Goal: Check status: Check status

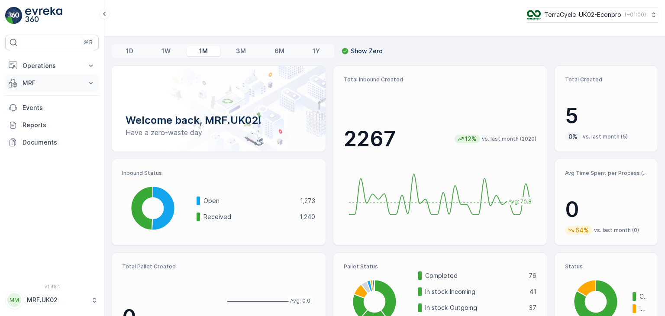
click at [93, 85] on icon at bounding box center [91, 83] width 9 height 9
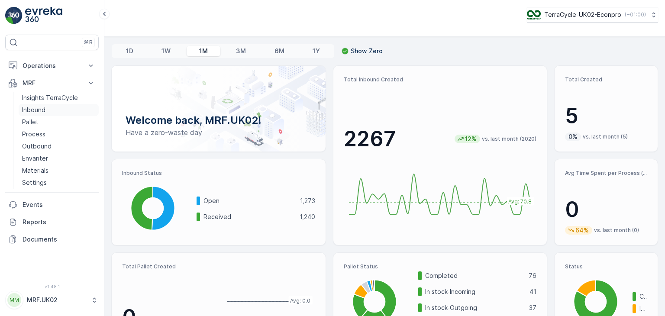
click at [44, 112] on p "Inbound" at bounding box center [33, 110] width 23 height 9
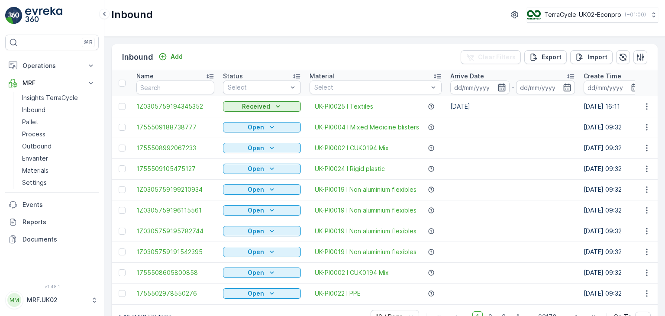
click at [502, 87] on icon "button" at bounding box center [501, 87] width 9 height 9
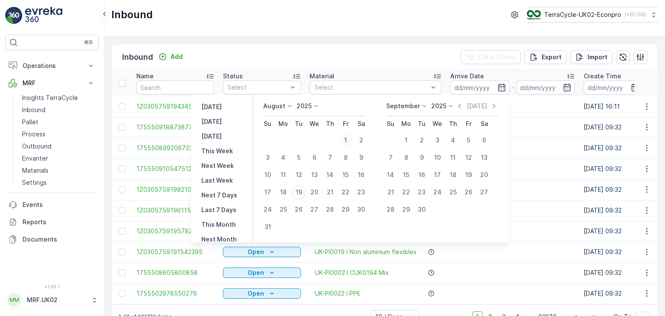
click at [350, 139] on div "1" at bounding box center [345, 140] width 14 height 14
type input "[DATE]"
click at [350, 139] on div "1" at bounding box center [345, 140] width 14 height 14
type input "[DATE]"
click at [305, 187] on div "19" at bounding box center [299, 192] width 14 height 14
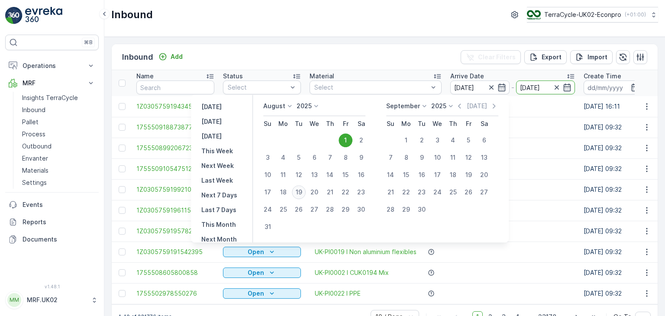
type input "[DATE]"
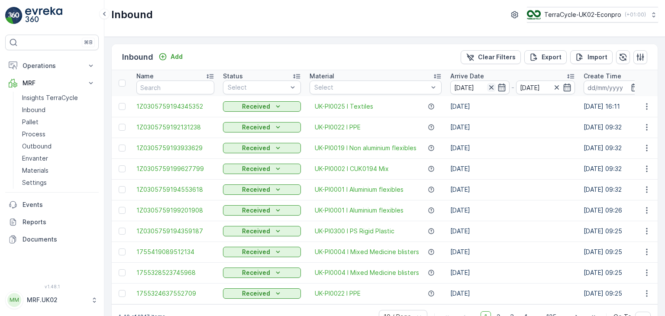
click at [490, 87] on icon "button" at bounding box center [491, 87] width 4 height 4
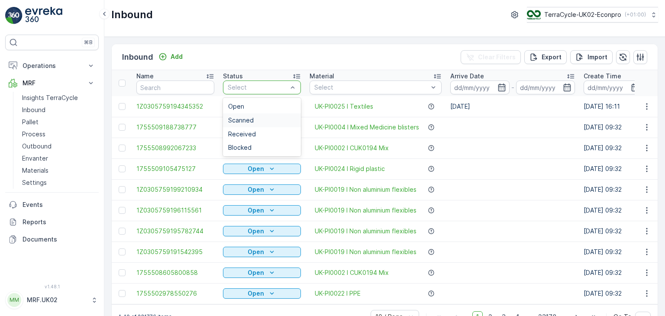
click at [258, 118] on div "Scanned" at bounding box center [262, 120] width 68 height 7
